Goal: Information Seeking & Learning: Stay updated

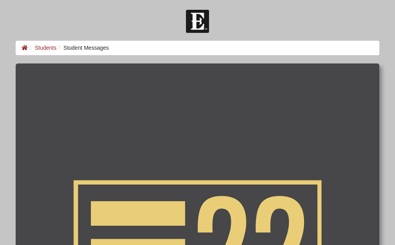
scroll to position [446, 0]
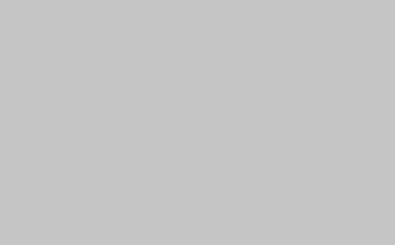
scroll to position [542, 0]
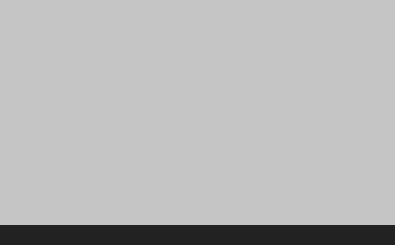
scroll to position [606, 0]
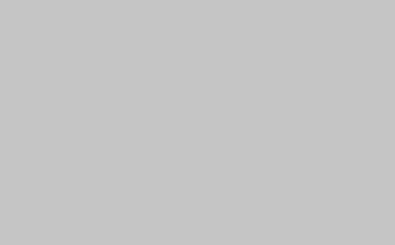
scroll to position [686, 0]
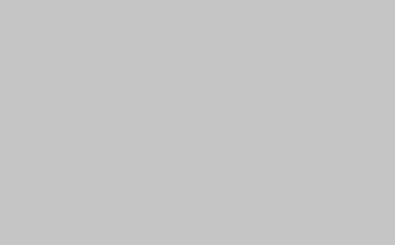
scroll to position [424, 0]
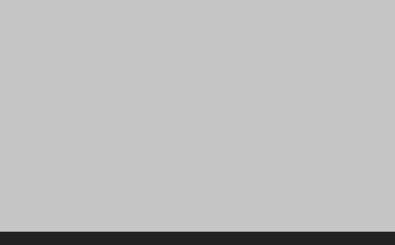
scroll to position [777, 0]
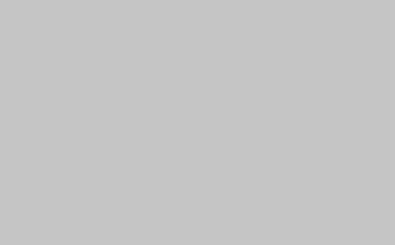
scroll to position [581, 0]
